Goal: Information Seeking & Learning: Check status

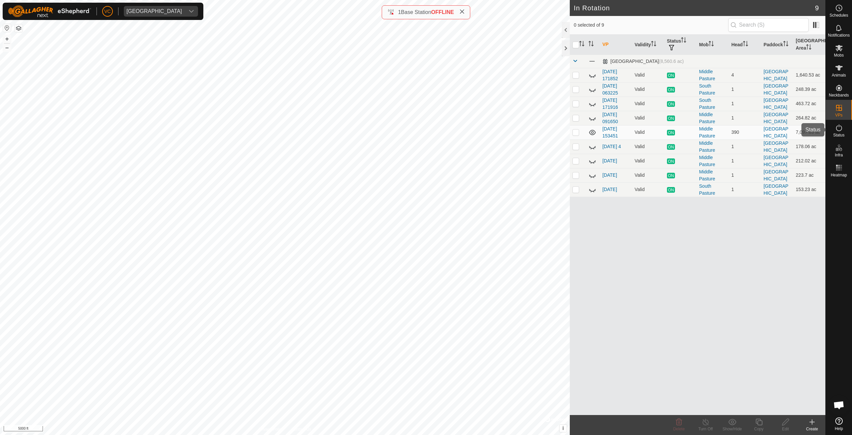
click at [835, 129] on icon at bounding box center [839, 128] width 8 height 8
click at [841, 28] on icon at bounding box center [839, 28] width 8 height 8
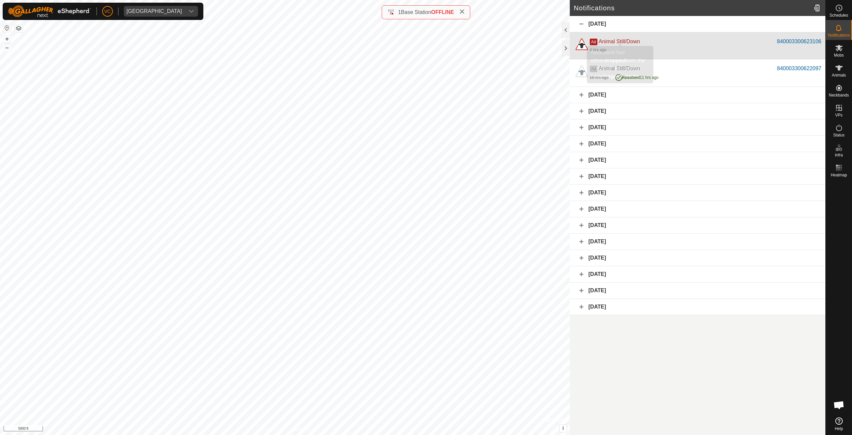
click at [632, 42] on span "Animal Still/Down" at bounding box center [618, 42] width 41 height 6
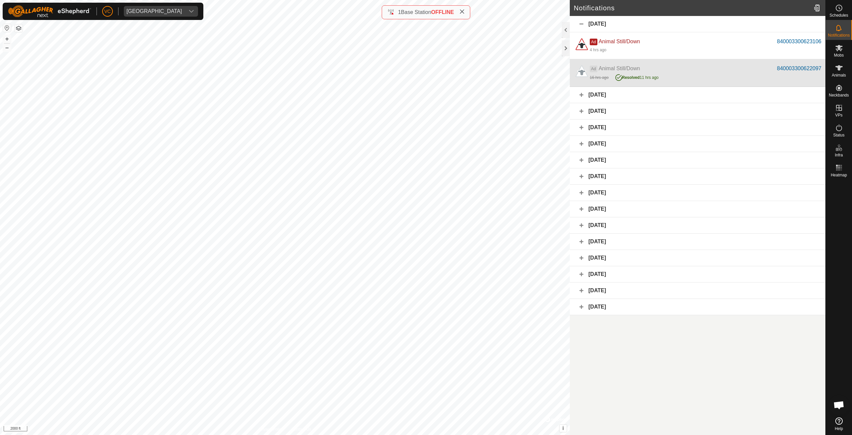
click at [669, 79] on div "16 hrs ago Resolved 11 hrs ago" at bounding box center [705, 77] width 232 height 9
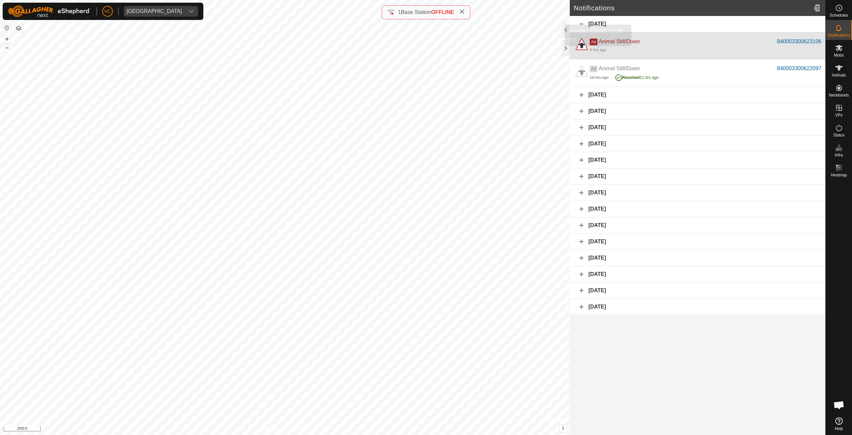
click at [605, 48] on div "4 hrs ago" at bounding box center [597, 50] width 17 height 6
